Goal: Transaction & Acquisition: Purchase product/service

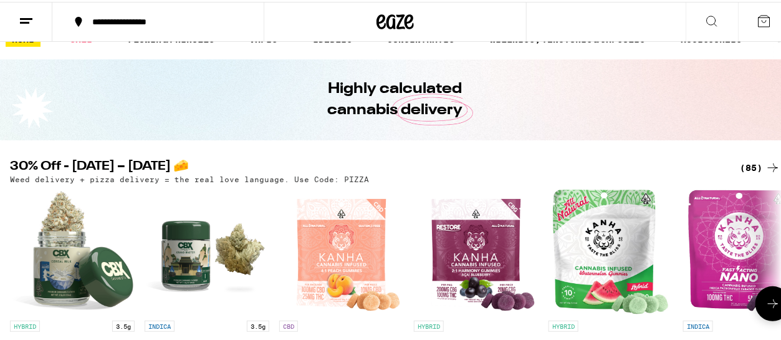
scroll to position [21, 0]
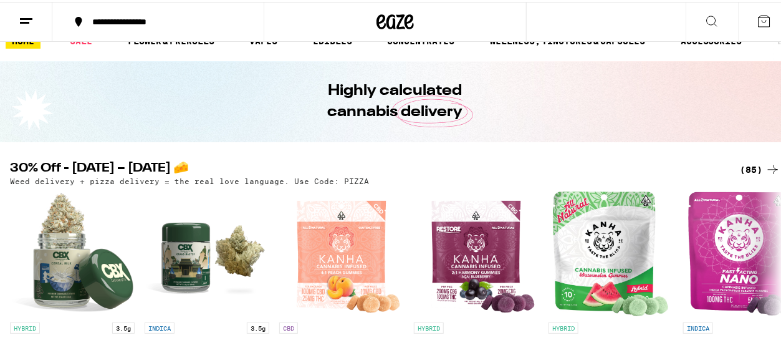
click at [741, 163] on div "(85)" at bounding box center [760, 167] width 41 height 15
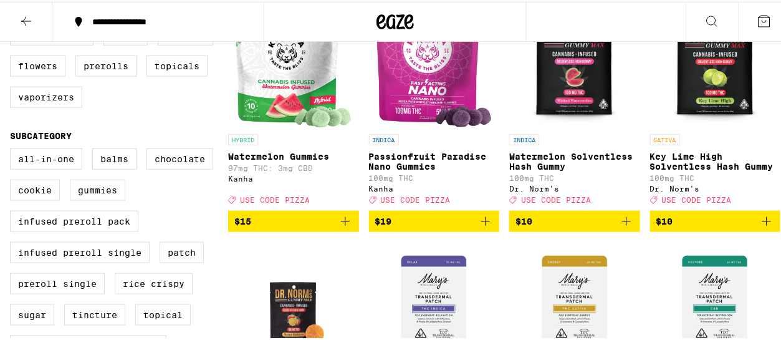
scroll to position [416, 0]
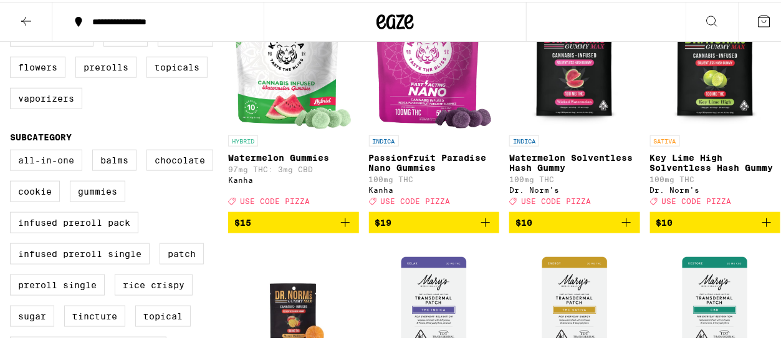
click at [55, 169] on label "All-In-One" at bounding box center [46, 158] width 72 height 21
click at [13, 150] on input "All-In-One" at bounding box center [12, 150] width 1 height 1
checkbox input "true"
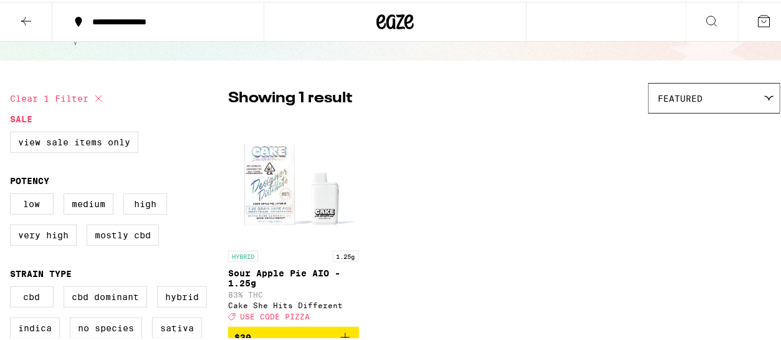
scroll to position [64, 0]
